Goal: Task Accomplishment & Management: Manage account settings

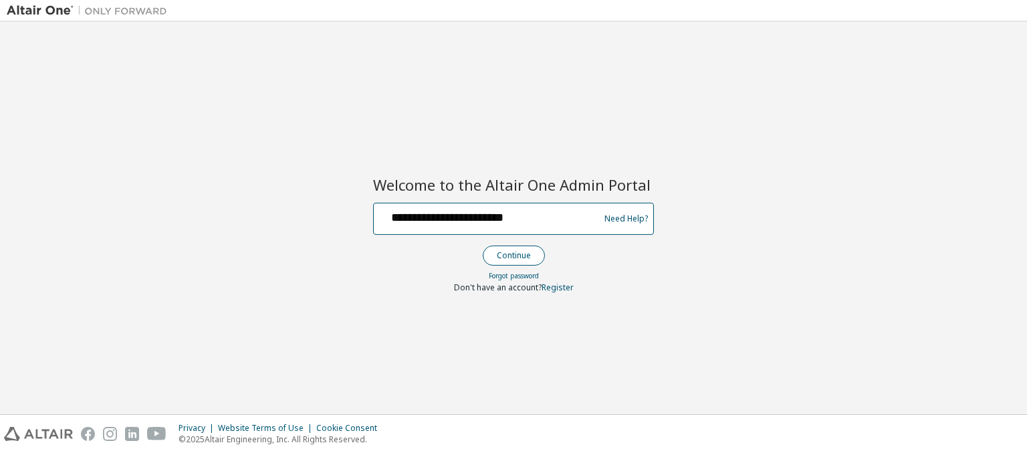
type input "**********"
click at [513, 255] on button "Continue" at bounding box center [514, 255] width 62 height 20
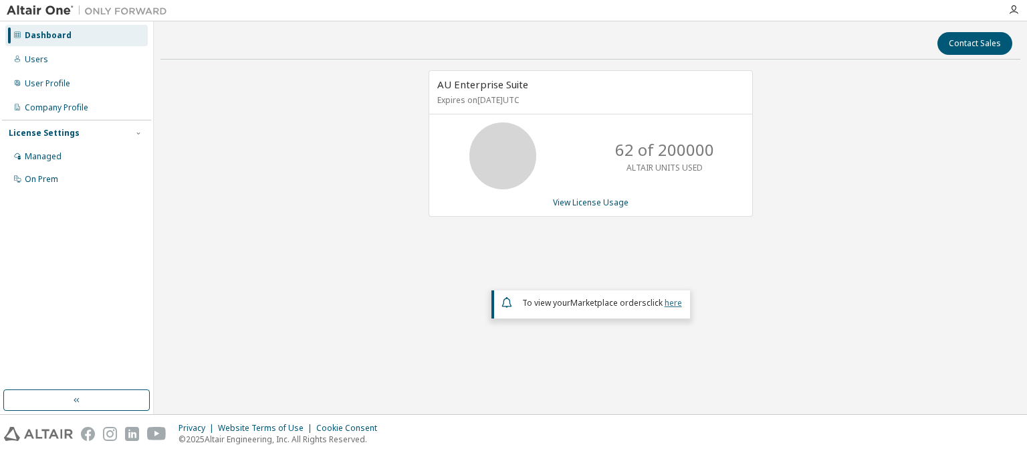
click at [673, 301] on link "here" at bounding box center [673, 302] width 17 height 11
